Goal: Check status: Check status

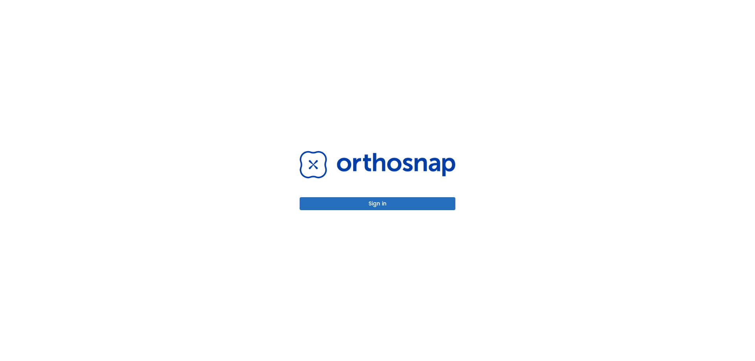
click at [401, 209] on button "Sign in" at bounding box center [378, 203] width 156 height 13
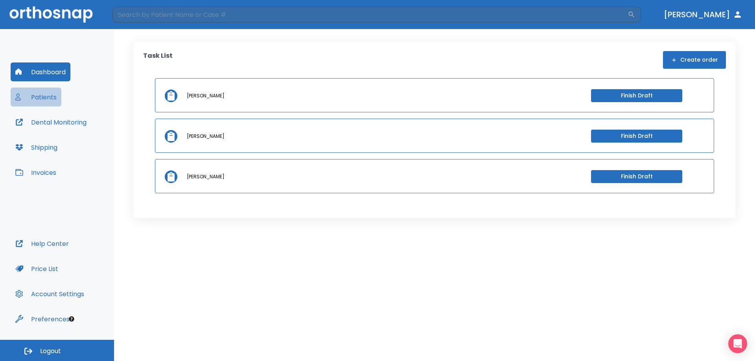
click at [55, 92] on button "Patients" at bounding box center [36, 97] width 51 height 19
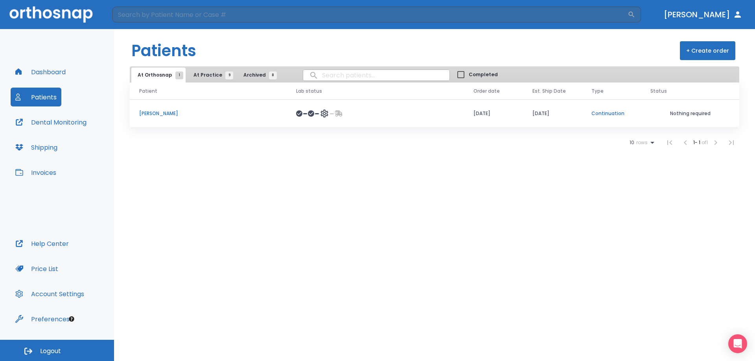
click at [169, 112] on p "[PERSON_NAME]" at bounding box center [208, 113] width 138 height 7
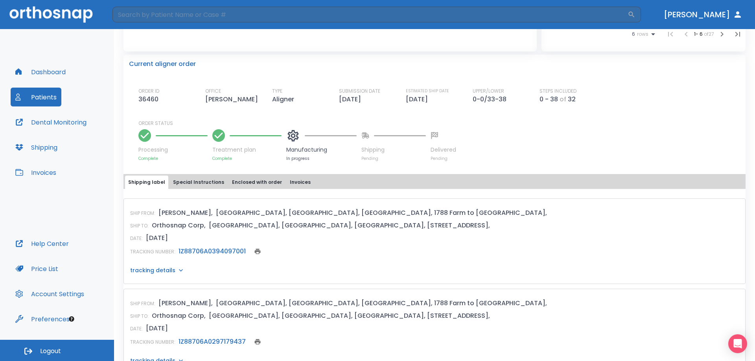
scroll to position [197, 0]
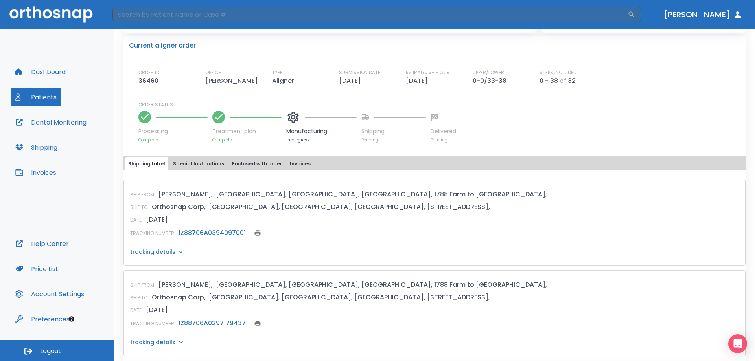
click at [235, 231] on link "1Z88706A0394097001" at bounding box center [212, 232] width 67 height 9
click at [29, 74] on button "Dashboard" at bounding box center [41, 72] width 60 height 19
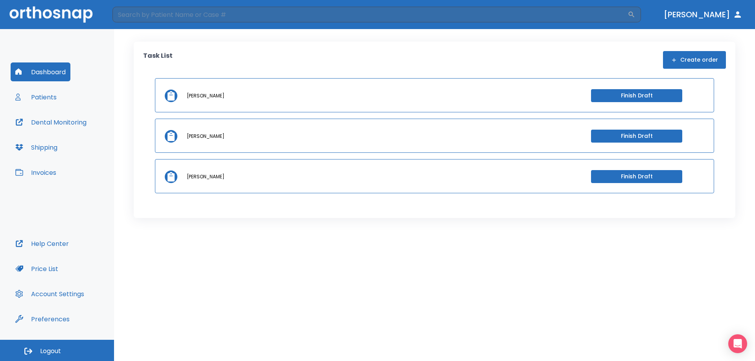
click at [75, 128] on button "Dental Monitoring" at bounding box center [51, 122] width 81 height 19
